Goal: Task Accomplishment & Management: Use online tool/utility

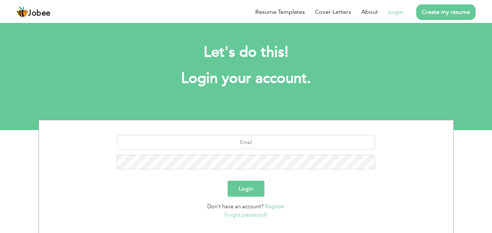
click at [394, 10] on link "Login" at bounding box center [395, 12] width 15 height 9
click at [246, 141] on input "text" at bounding box center [246, 142] width 258 height 15
type input "[EMAIL_ADDRESS][DOMAIN_NAME]"
click at [228, 181] on button "Login" at bounding box center [246, 189] width 37 height 16
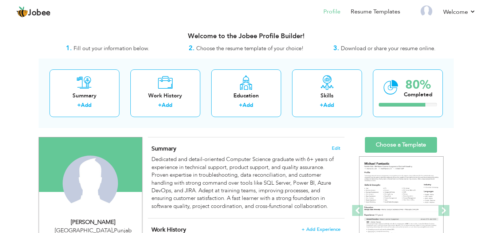
click at [454, 1] on header "Jobee Profile Resume Templates Resume Templates Cover Letters About My Resume W…" at bounding box center [246, 12] width 492 height 24
click at [455, 7] on li "Welcome Settings Log off" at bounding box center [454, 13] width 43 height 20
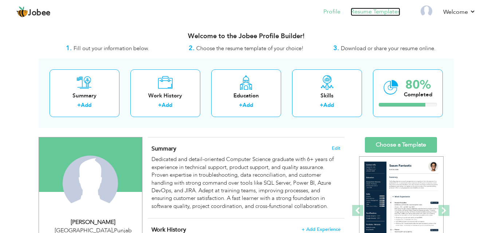
click at [374, 13] on link "Resume Templates" at bounding box center [376, 12] width 50 height 8
